Goal: Task Accomplishment & Management: Manage account settings

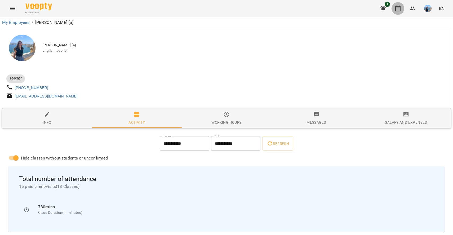
click at [404, 6] on button "button" at bounding box center [398, 8] width 13 height 13
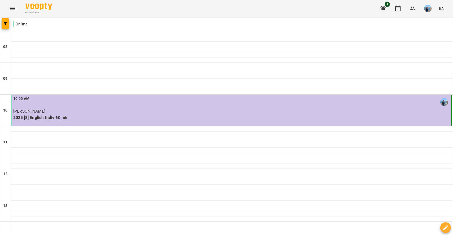
scroll to position [165, 0]
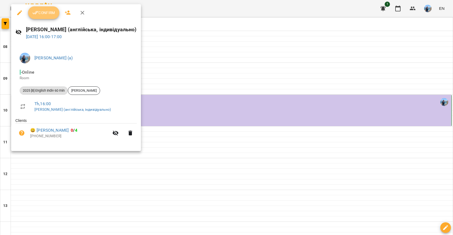
click at [51, 12] on span "Confirm" at bounding box center [43, 13] width 23 height 6
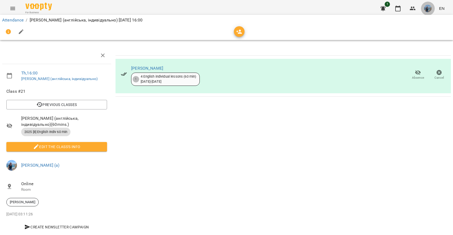
click at [430, 8] on img "button" at bounding box center [427, 8] width 7 height 7
click at [413, 15] on div at bounding box center [226, 117] width 453 height 235
click at [427, 7] on img "button" at bounding box center [427, 8] width 7 height 7
click at [398, 23] on link "[PERSON_NAME] (а)" at bounding box center [378, 20] width 40 height 10
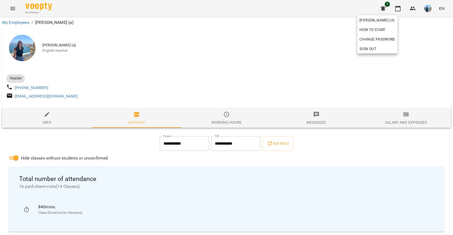
click at [274, 81] on div at bounding box center [226, 117] width 453 height 235
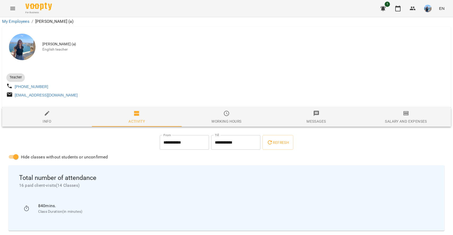
scroll to position [127, 0]
